Goal: Task Accomplishment & Management: Use online tool/utility

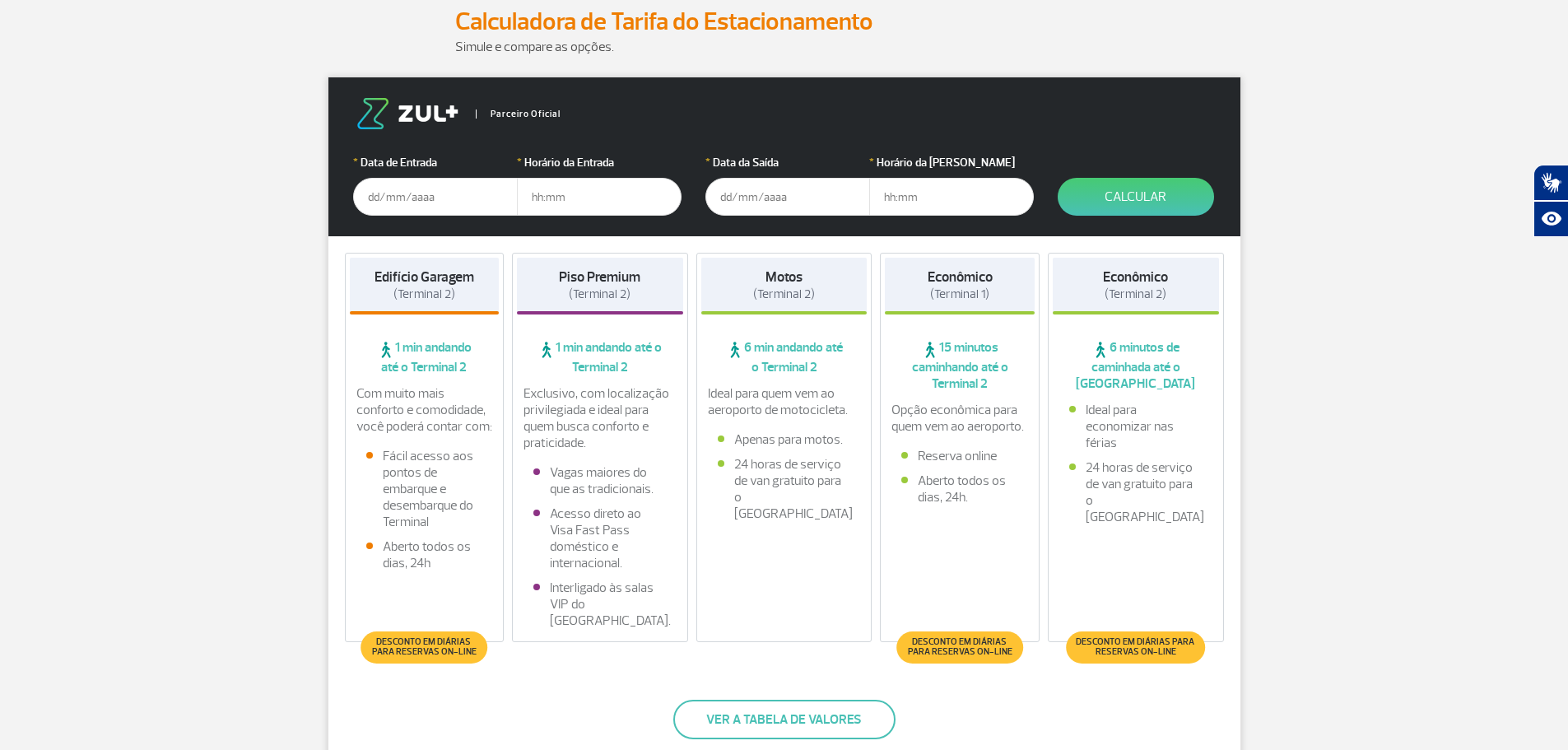
scroll to position [247, 0]
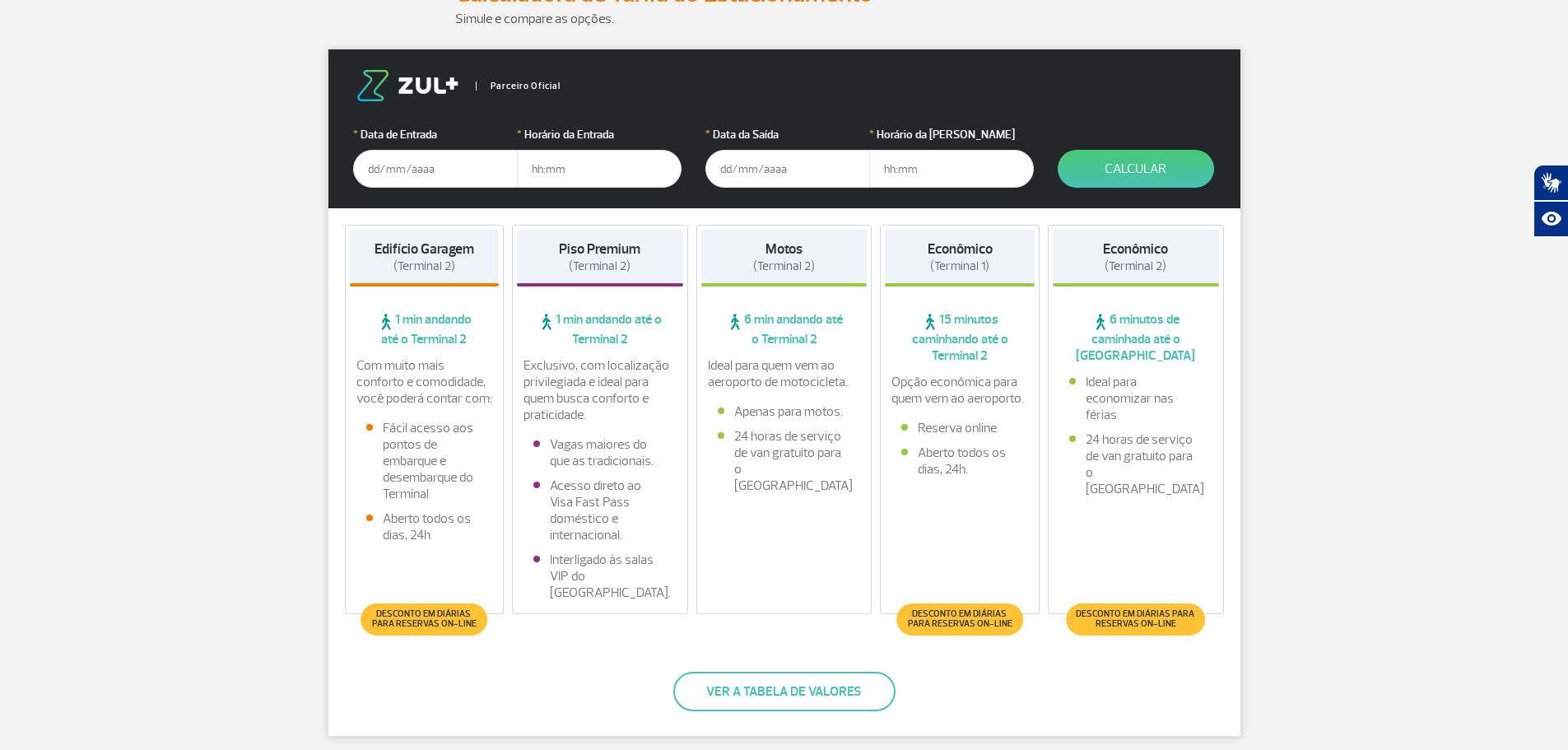
click at [470, 627] on span "Desconto em diárias para reservas on-line" at bounding box center [424, 618] width 109 height 20
click at [452, 168] on input "text" at bounding box center [435, 168] width 165 height 38
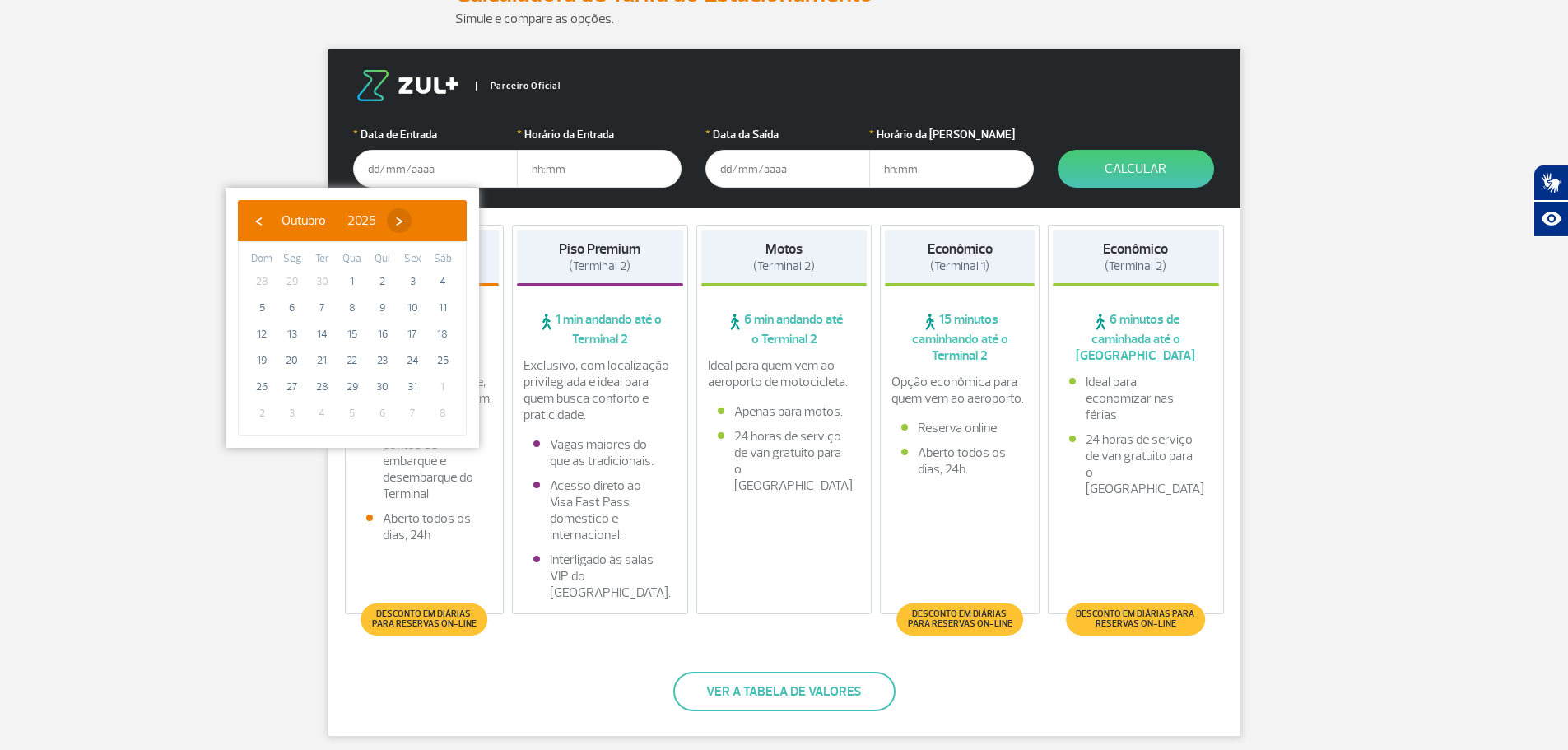
click at [411, 217] on span "›" at bounding box center [398, 221] width 25 height 25
click at [256, 211] on span "‹" at bounding box center [258, 221] width 25 height 25
click at [377, 365] on span "23" at bounding box center [382, 360] width 27 height 27
type input "[DATE]"
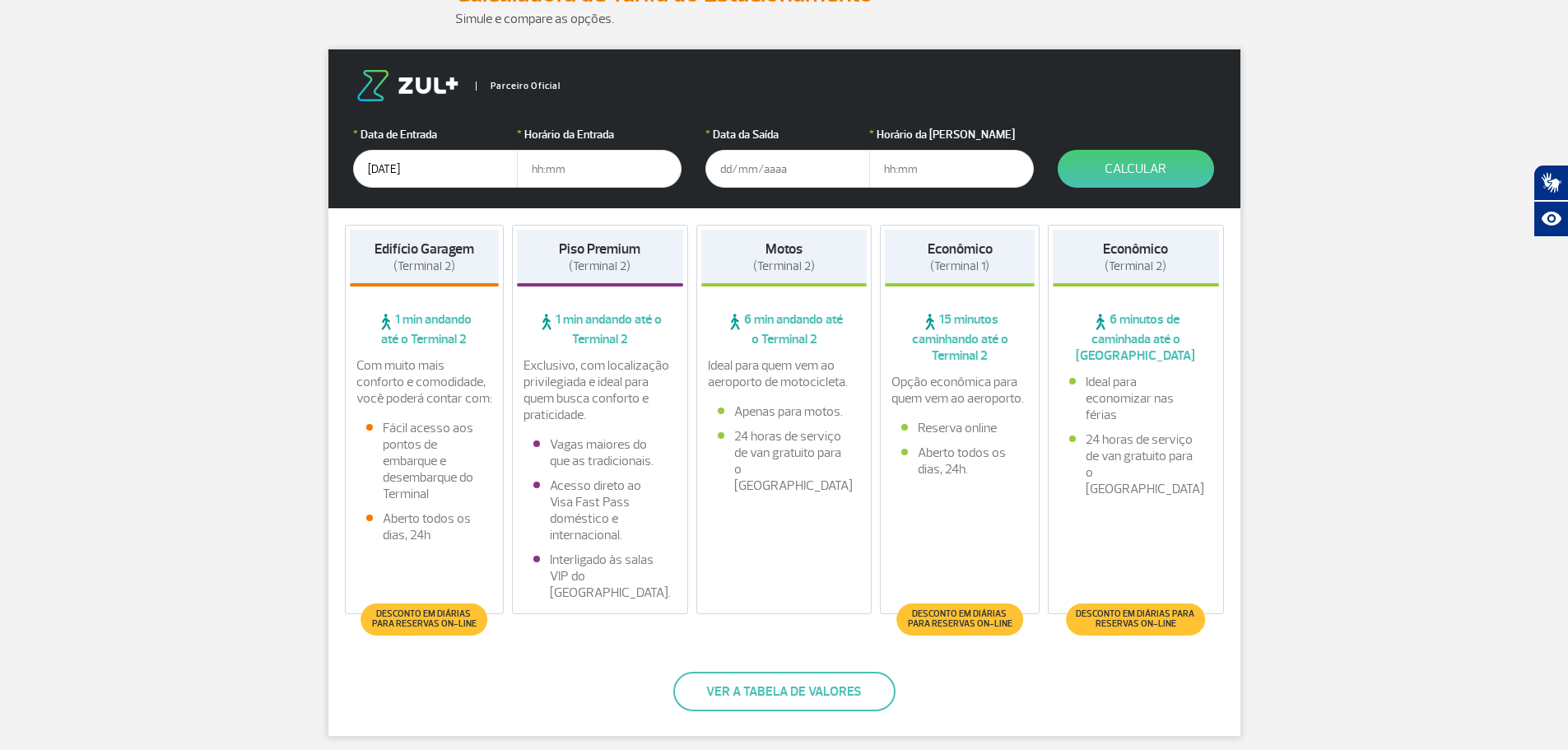
click at [545, 168] on input "text" at bounding box center [599, 168] width 165 height 38
click at [769, 170] on input "text" at bounding box center [787, 168] width 165 height 38
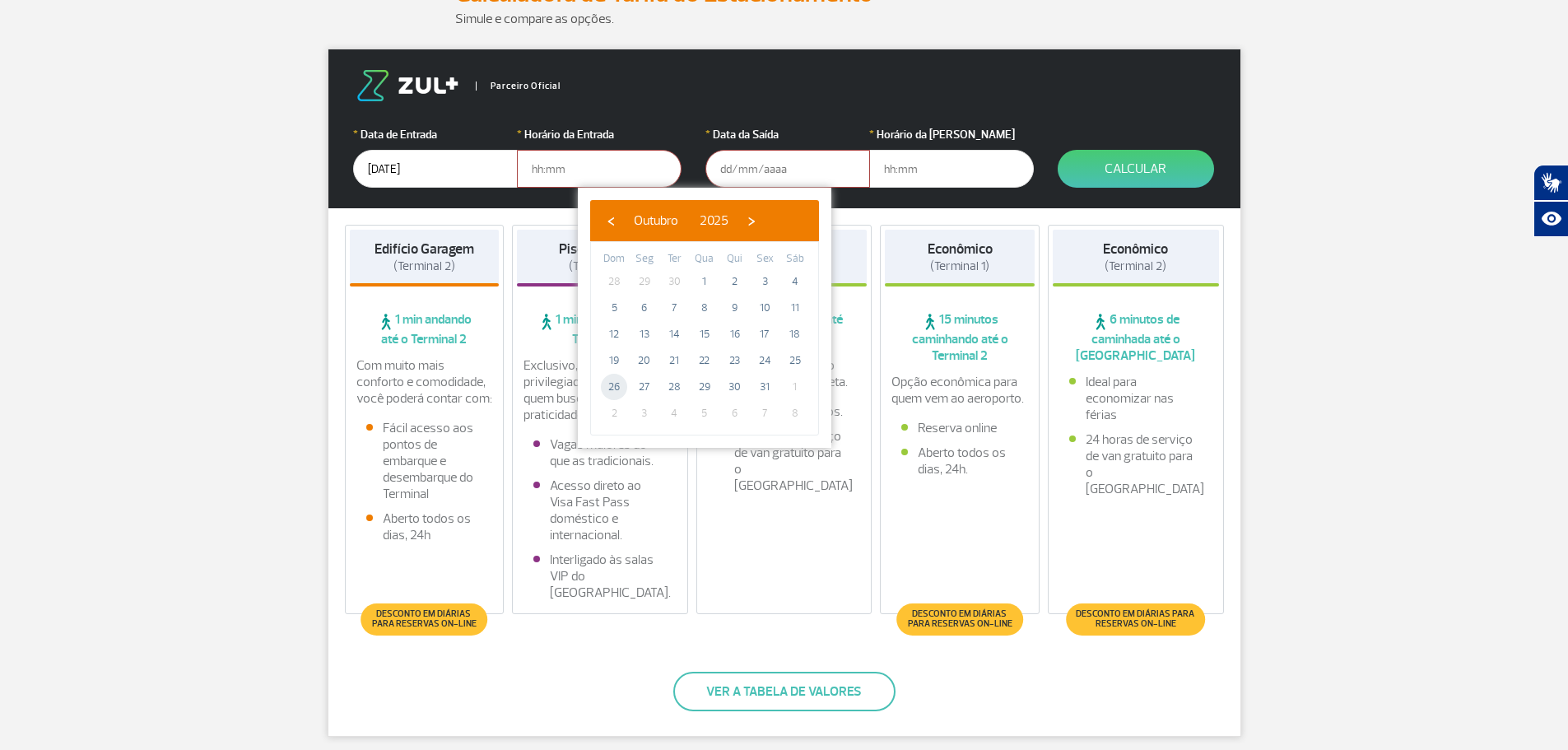
click at [619, 382] on span "26" at bounding box center [614, 387] width 27 height 27
type input "[DATE]"
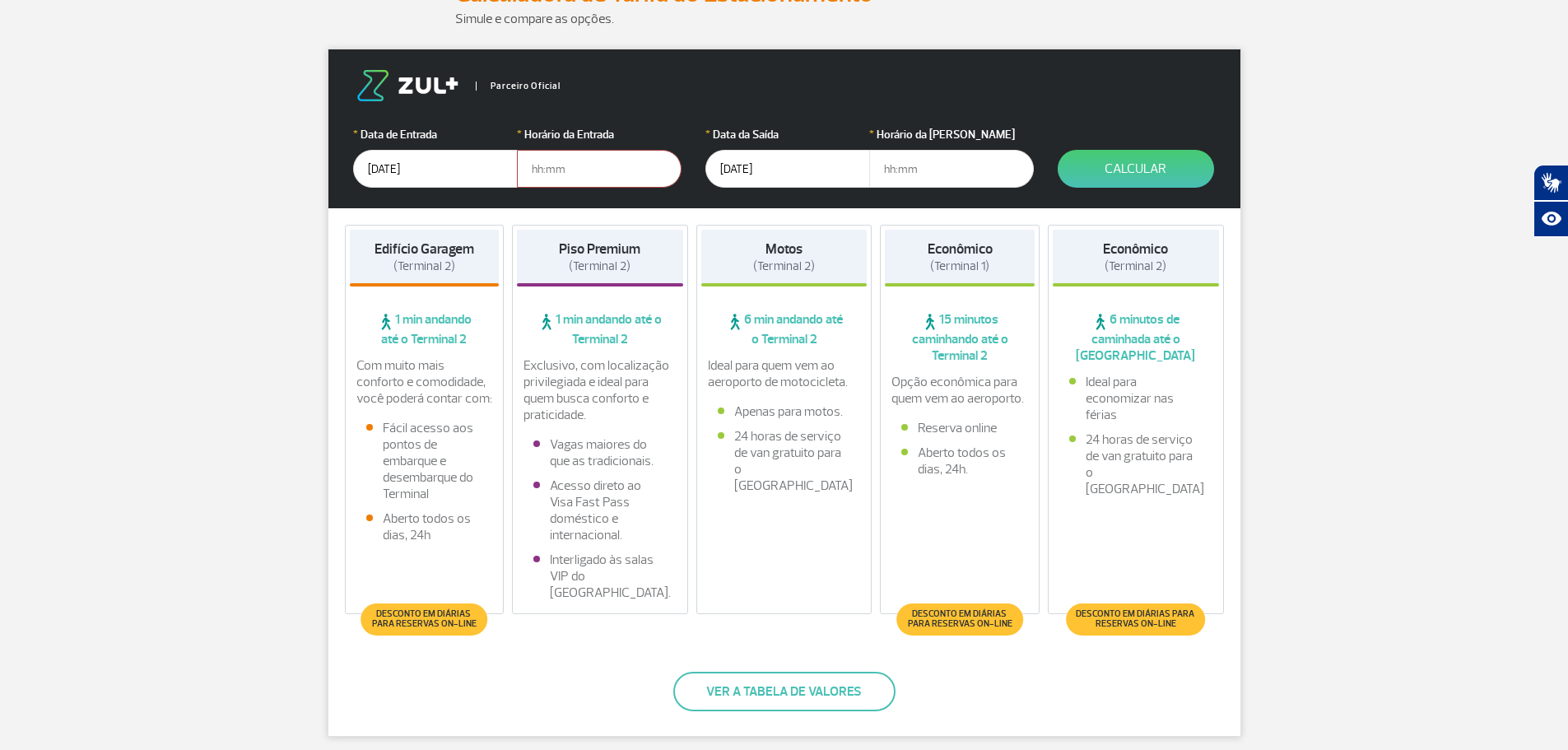
click at [592, 177] on input "text" at bounding box center [599, 168] width 165 height 38
type input "05:00"
click at [905, 168] on input "text" at bounding box center [952, 168] width 165 height 38
type input "12:00"
click at [1134, 169] on button "Calcular" at bounding box center [1135, 168] width 156 height 38
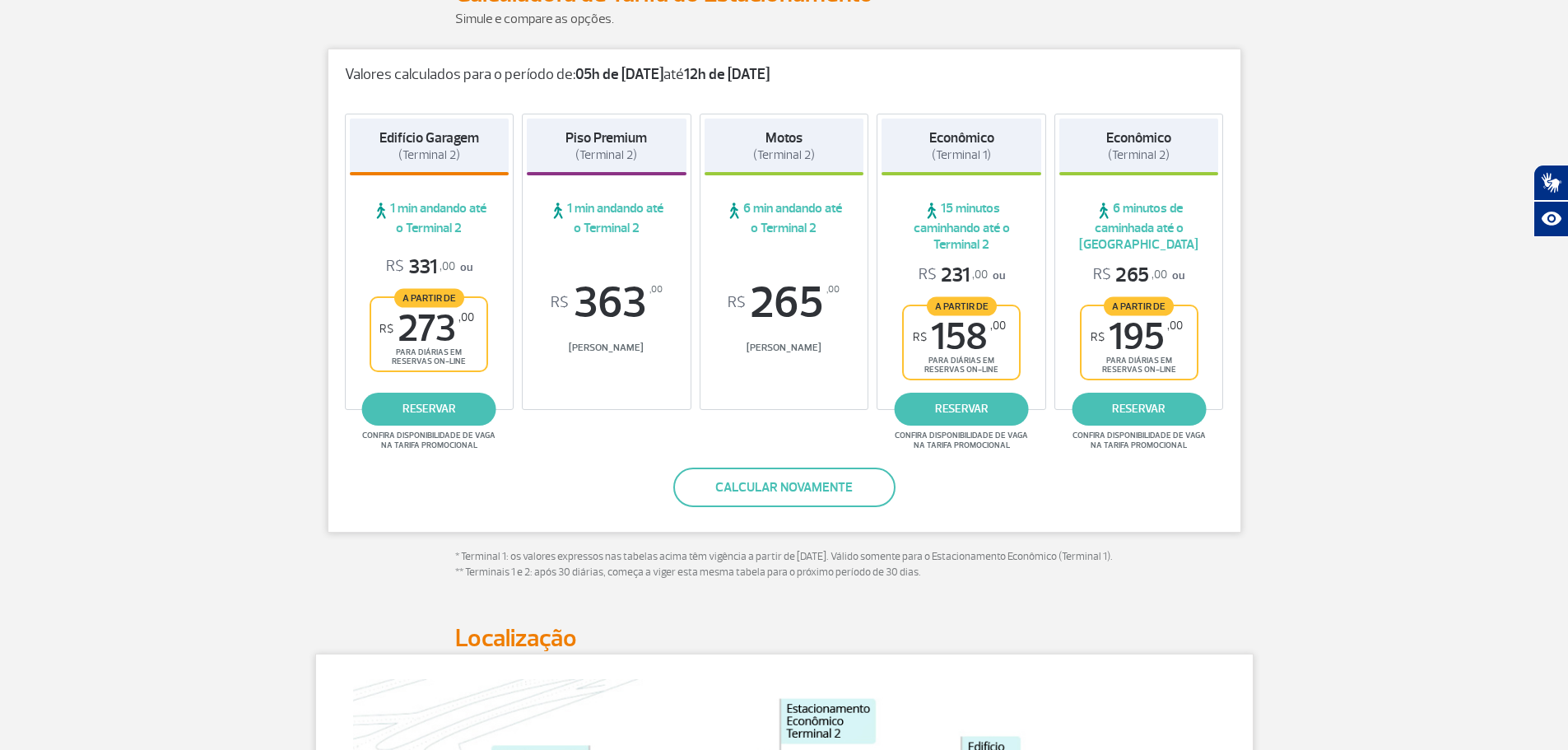
click at [1009, 482] on div "Valores calculados para o período de: 05h de [DATE] até 12h de [DATE] Edifício …" at bounding box center [784, 291] width 914 height 484
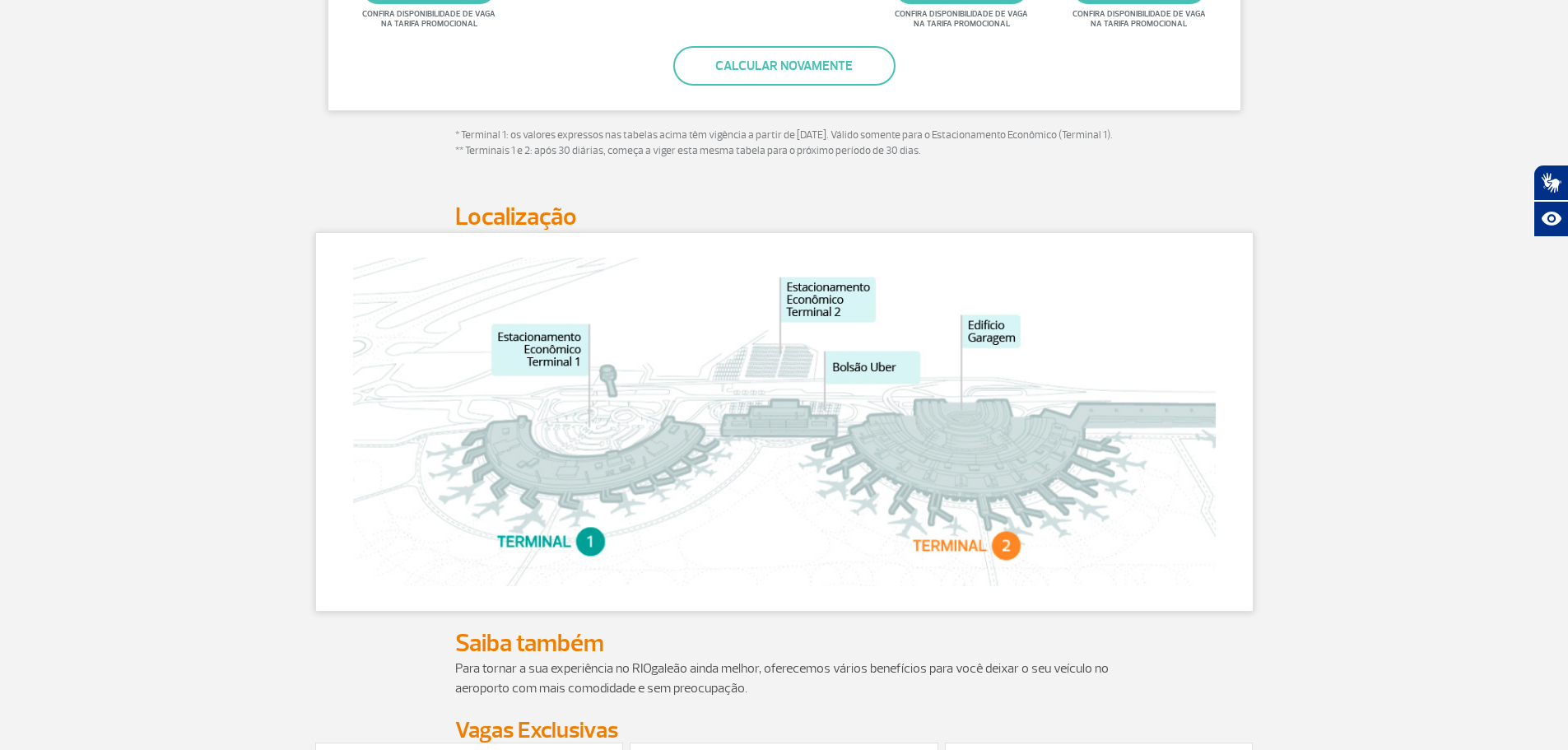
scroll to position [988, 0]
